Goal: Information Seeking & Learning: Learn about a topic

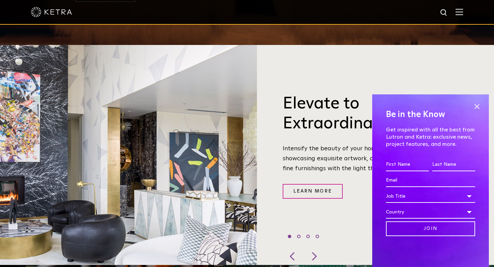
scroll to position [224, 0]
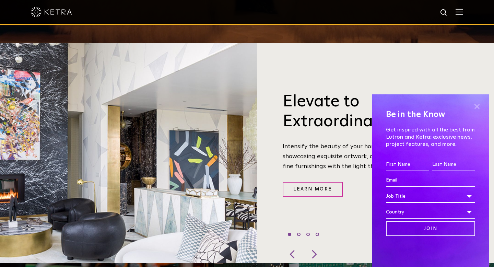
click at [478, 106] on span at bounding box center [477, 106] width 10 height 10
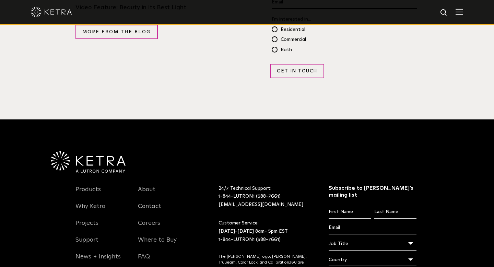
scroll to position [1342, 0]
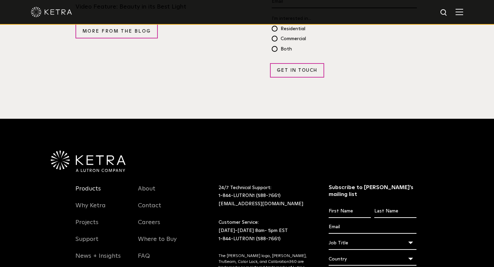
click at [89, 185] on link "Products" at bounding box center [88, 193] width 25 height 16
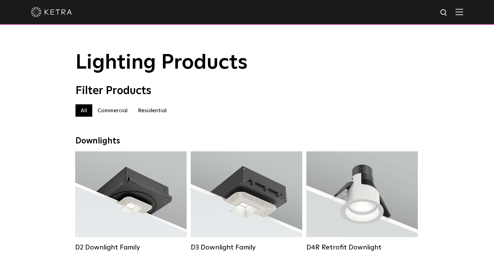
click at [152, 110] on label "Residential" at bounding box center [152, 110] width 39 height 12
click at [111, 110] on label "Commercial" at bounding box center [112, 110] width 41 height 12
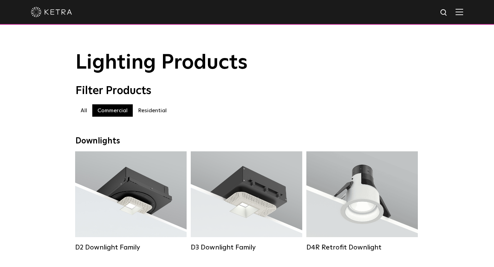
click at [416, 90] on div "Filter Products" at bounding box center [247, 90] width 343 height 13
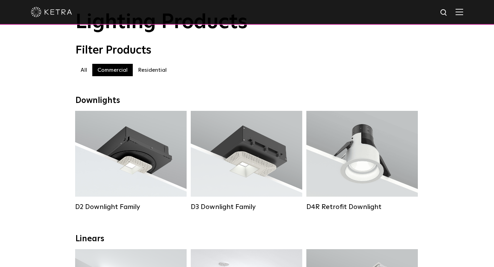
scroll to position [67, 0]
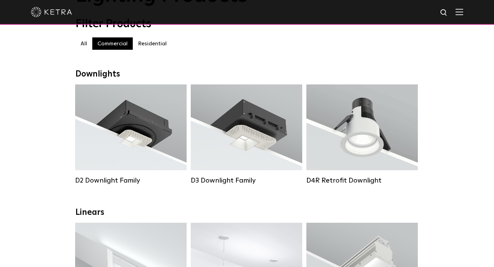
click at [120, 42] on label "Commercial" at bounding box center [112, 43] width 41 height 12
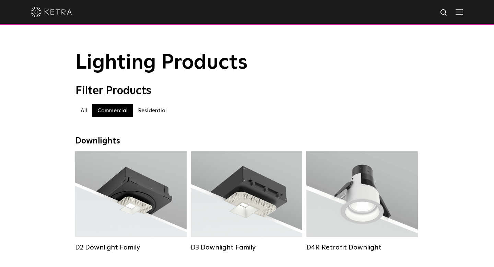
click at [461, 12] on img at bounding box center [460, 12] width 8 height 7
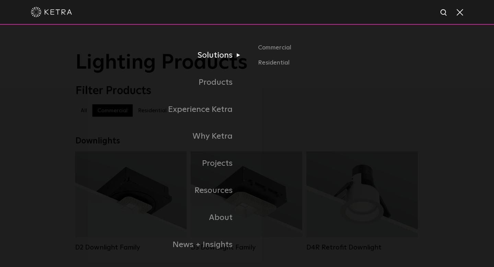
click at [222, 55] on link "Solutions" at bounding box center [162, 55] width 172 height 27
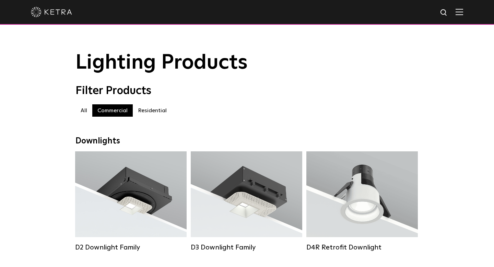
click at [154, 111] on label "Residential" at bounding box center [152, 110] width 39 height 12
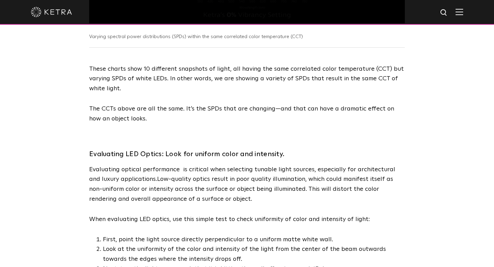
scroll to position [1325, 0]
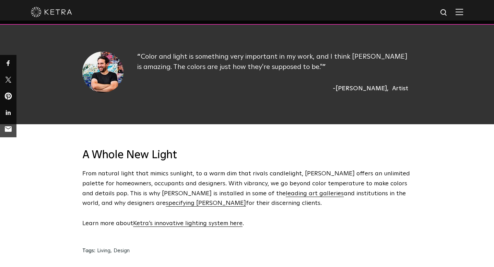
scroll to position [805, 0]
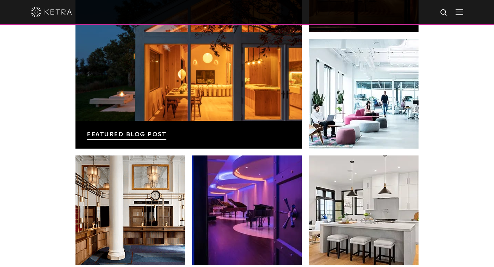
scroll to position [1442, 0]
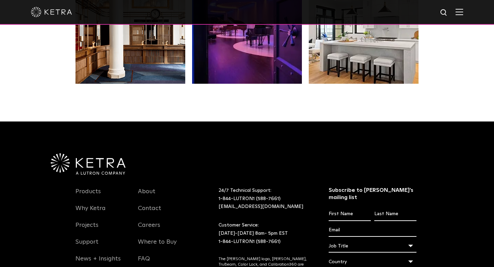
scroll to position [1389, 0]
